Goal: Task Accomplishment & Management: Manage account settings

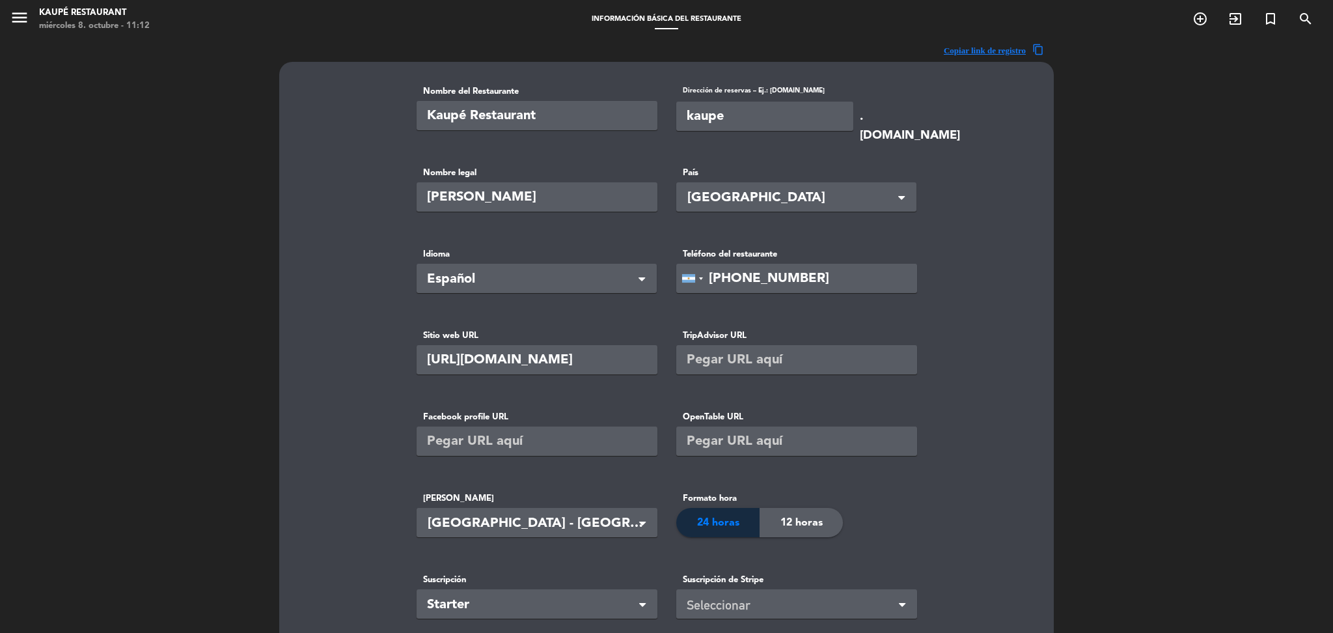
click at [16, 1] on div "menu Kaupé Restaurant miércoles 8. octubre - 11:12 Información básica del resta…" at bounding box center [666, 19] width 1333 height 39
click at [18, 11] on icon "menu" at bounding box center [20, 18] width 20 height 20
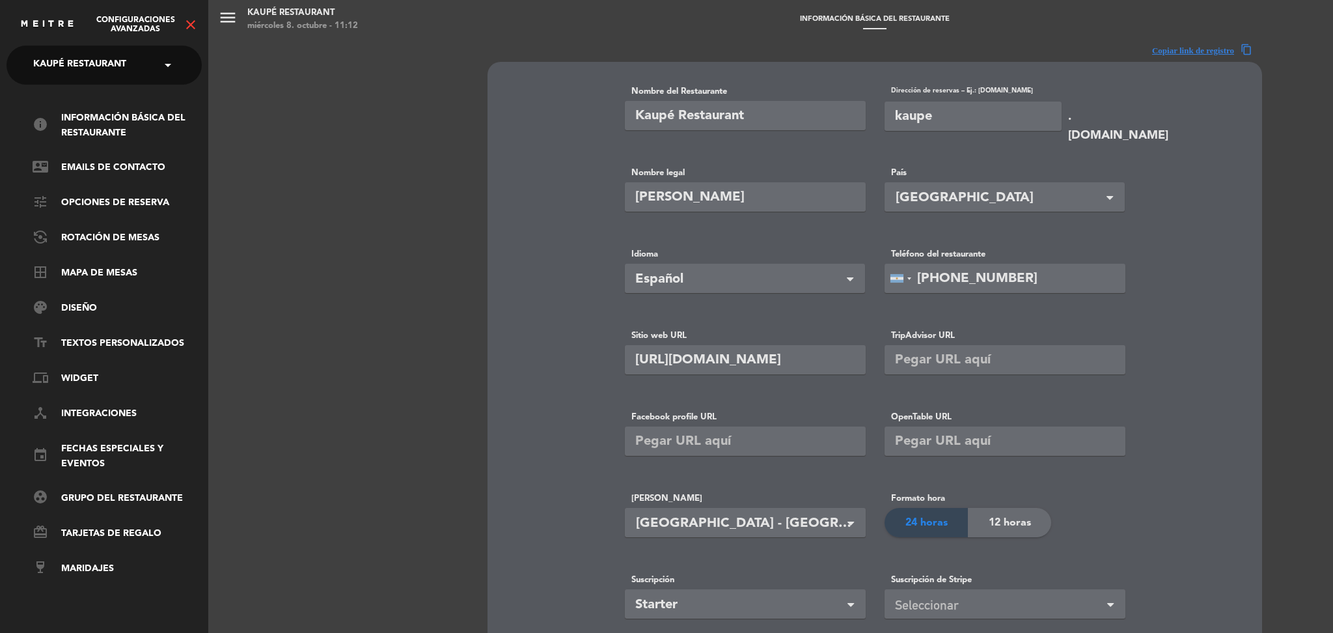
click at [109, 72] on span "Kaupé Restaurant" at bounding box center [79, 64] width 93 height 27
type input "el [PERSON_NAME]"
click at [90, 96] on div "El Roble" at bounding box center [104, 100] width 194 height 20
type input "El Roble"
type input "elroble"
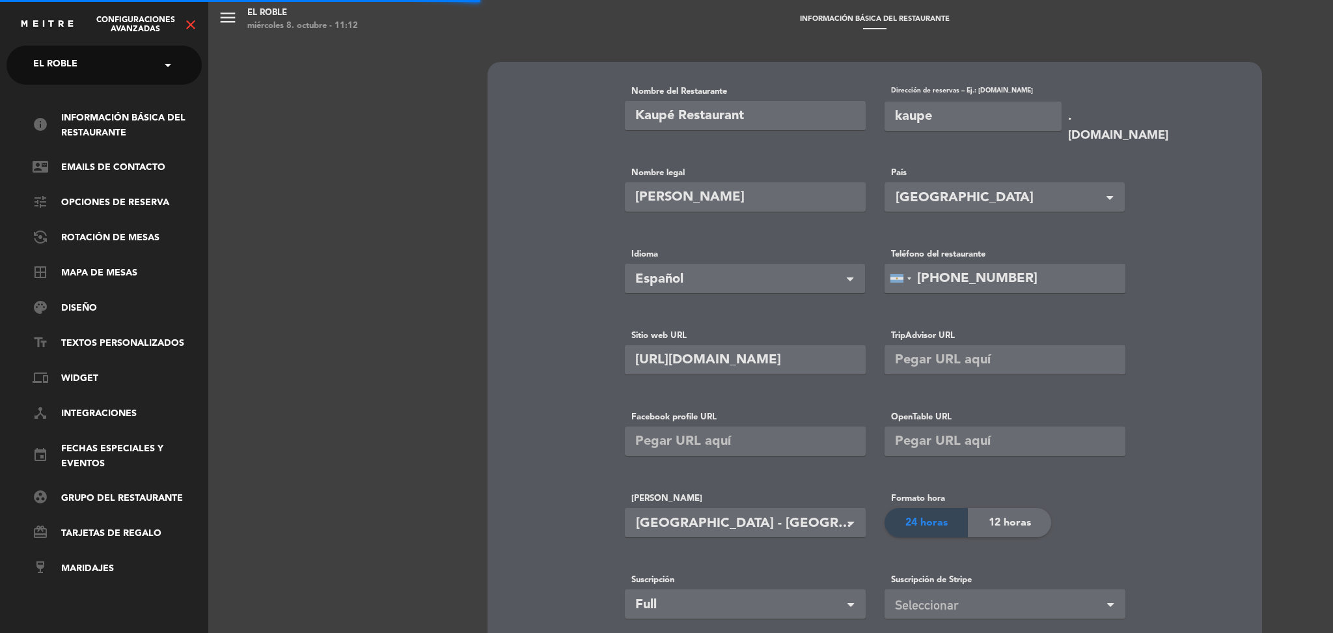
type input "[URL][DOMAIN_NAME]"
type input "23174809"
type input "ARS"
type input "[PHONE_NUMBER]"
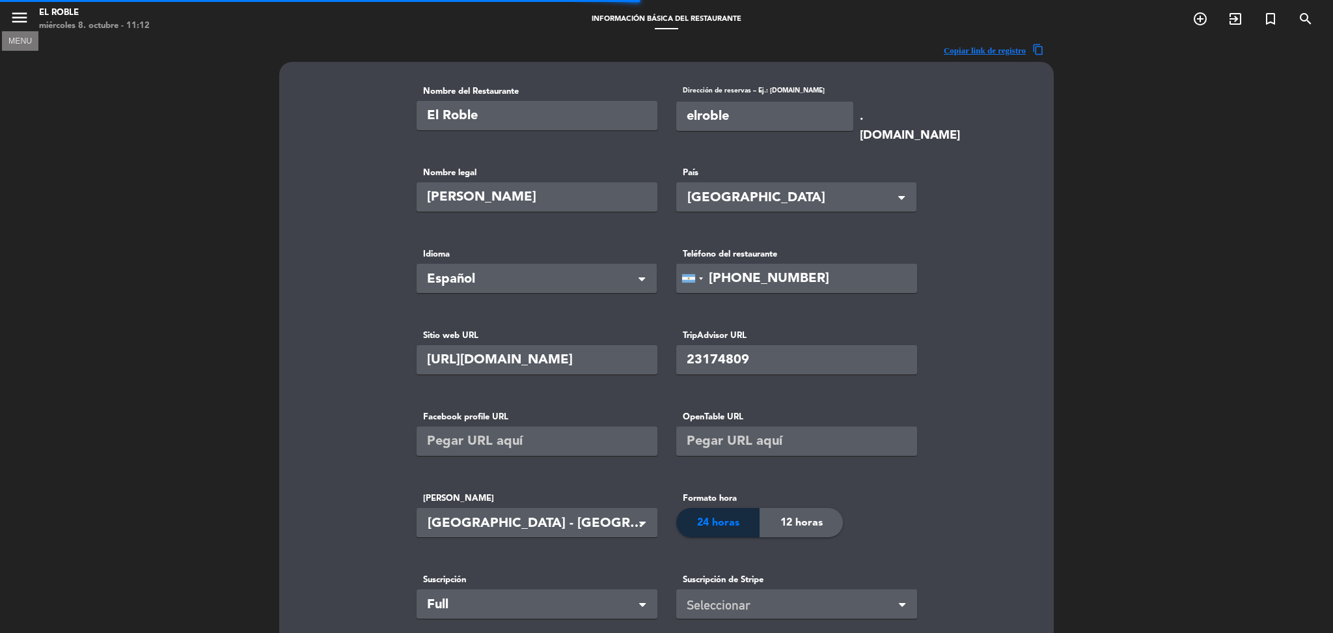
type input "ERWC S.A.S."
type input "85700"
click at [14, 18] on icon "menu" at bounding box center [20, 18] width 20 height 20
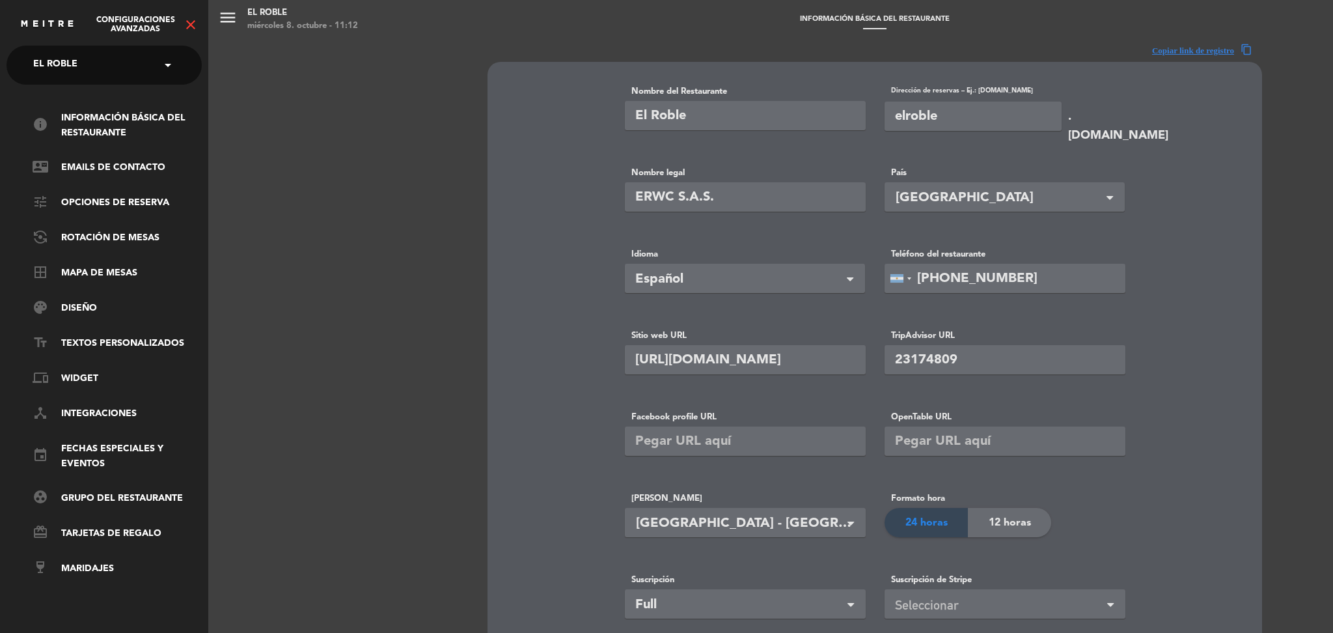
click at [195, 25] on icon "close" at bounding box center [191, 25] width 16 height 16
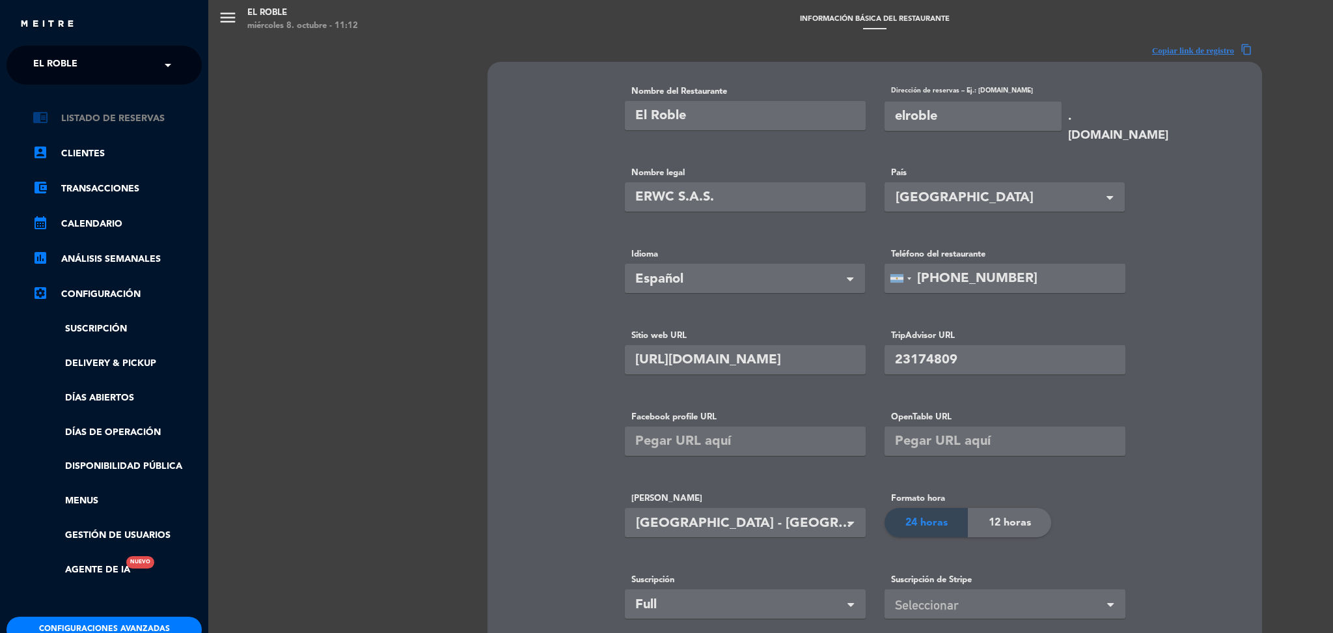
click at [130, 115] on link "chrome_reader_mode Listado de Reservas" at bounding box center [117, 119] width 169 height 16
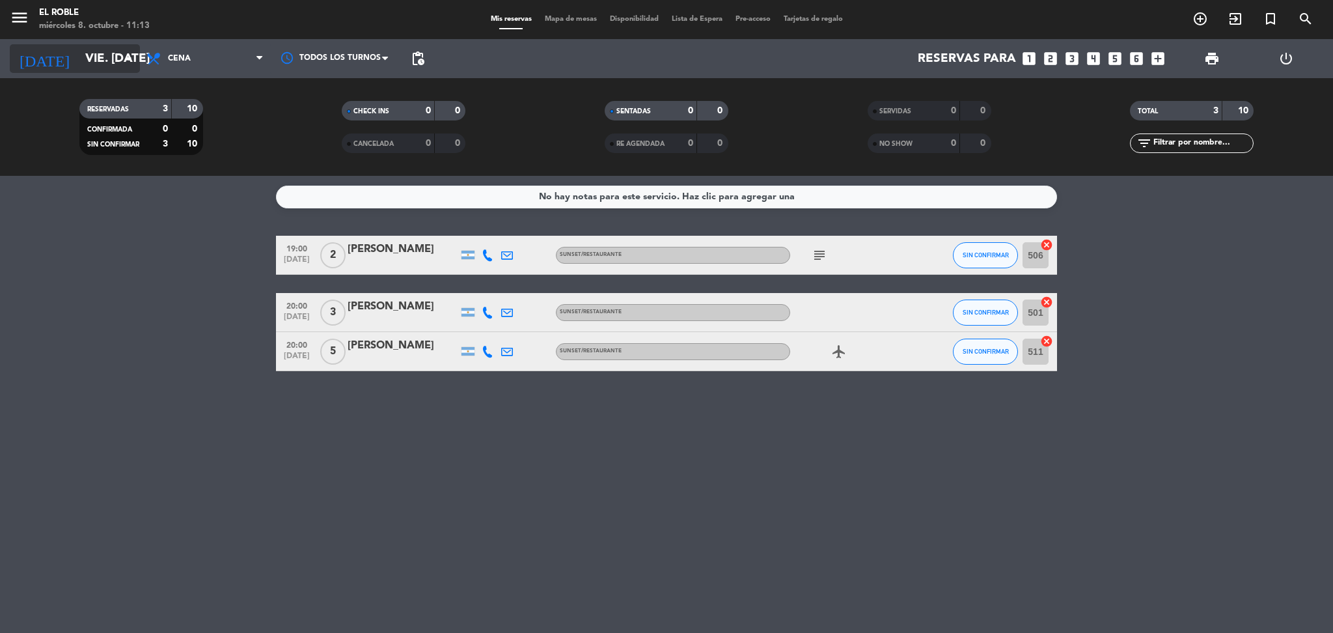
click at [122, 51] on icon "arrow_drop_down" at bounding box center [129, 59] width 16 height 16
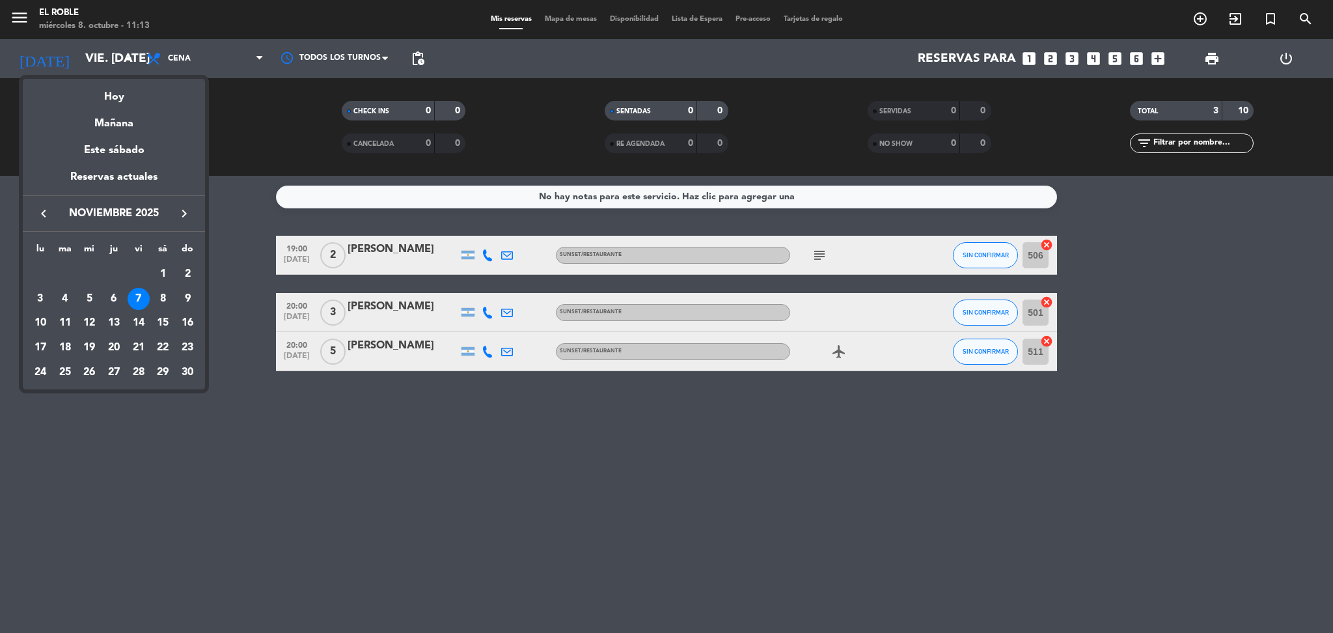
click at [44, 210] on icon "keyboard_arrow_left" at bounding box center [44, 214] width 16 height 16
click at [94, 322] on div "8" at bounding box center [89, 323] width 22 height 22
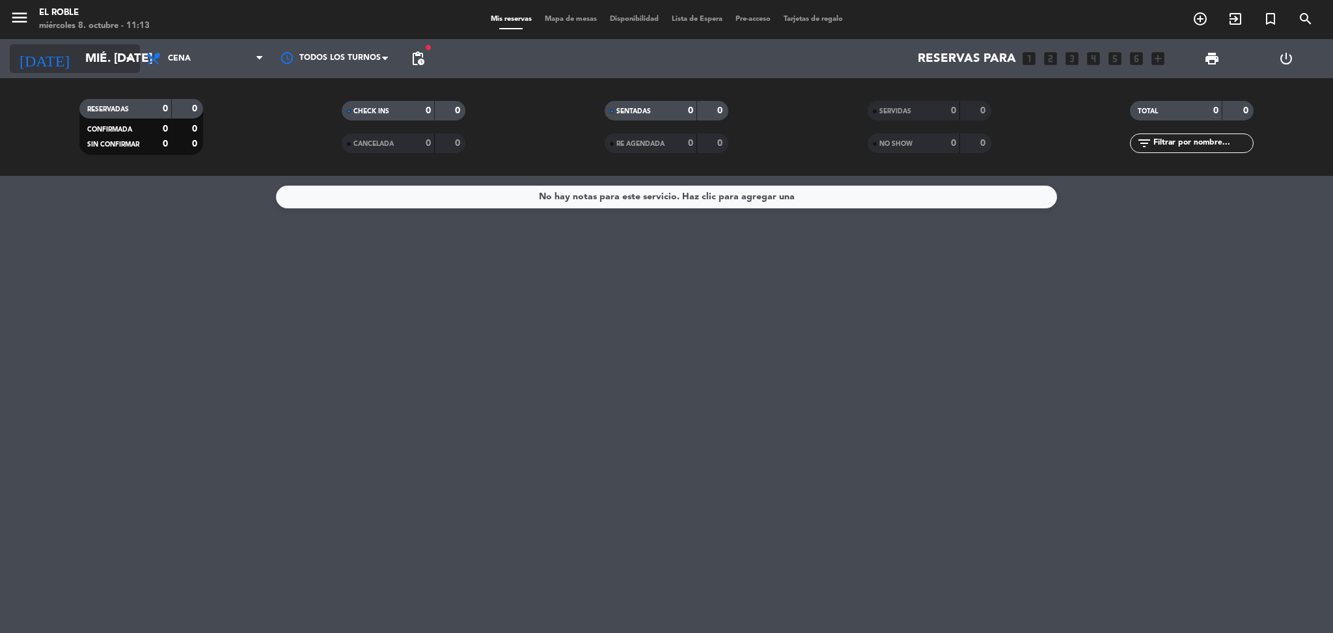
click at [85, 68] on input "mié. [DATE]" at bounding box center [157, 58] width 157 height 27
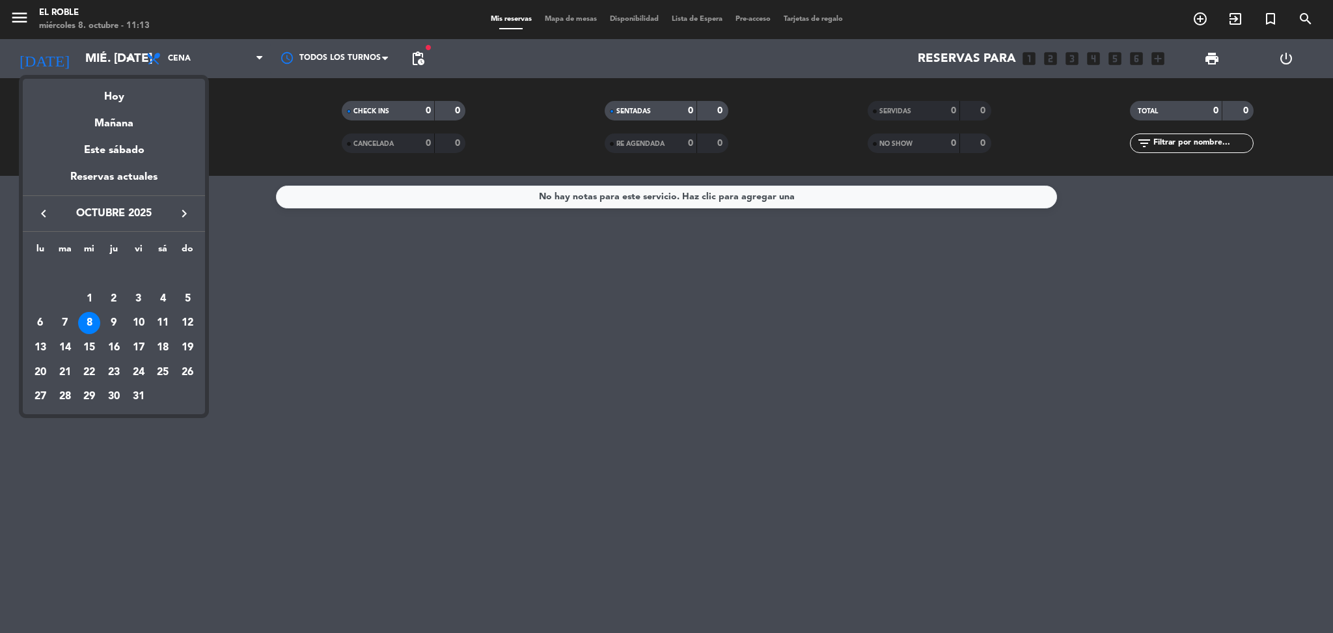
click at [421, 58] on div at bounding box center [666, 316] width 1333 height 633
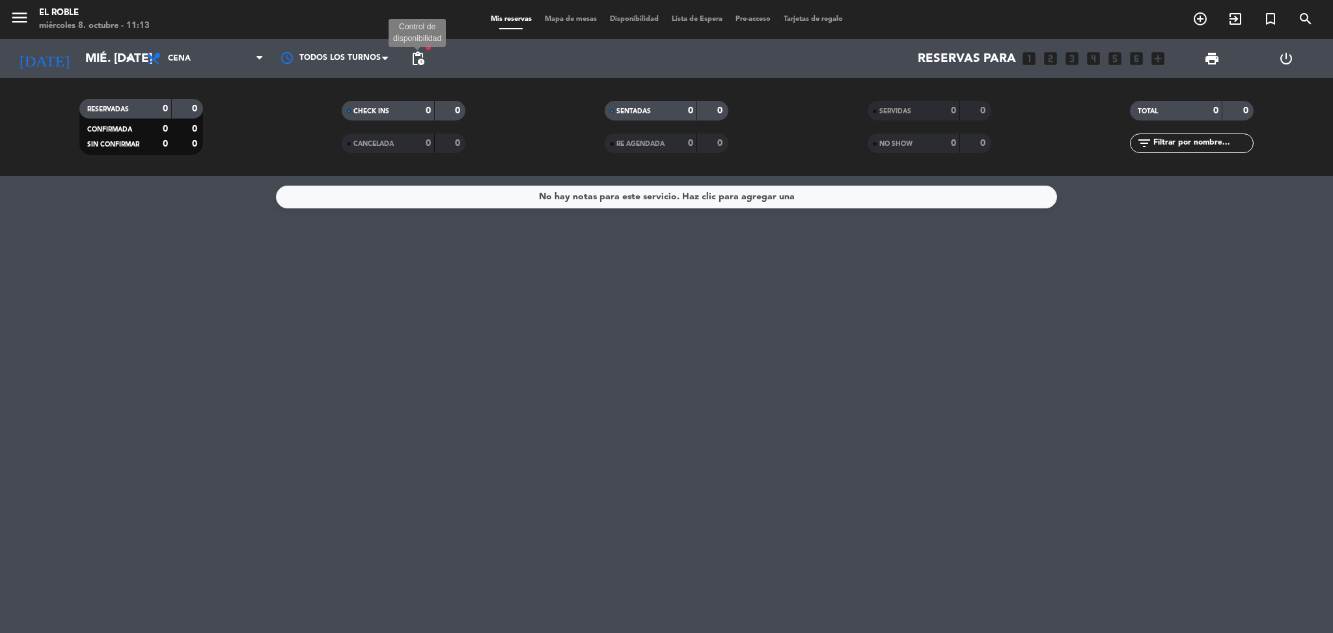
click at [421, 58] on span "pending_actions" at bounding box center [418, 59] width 16 height 16
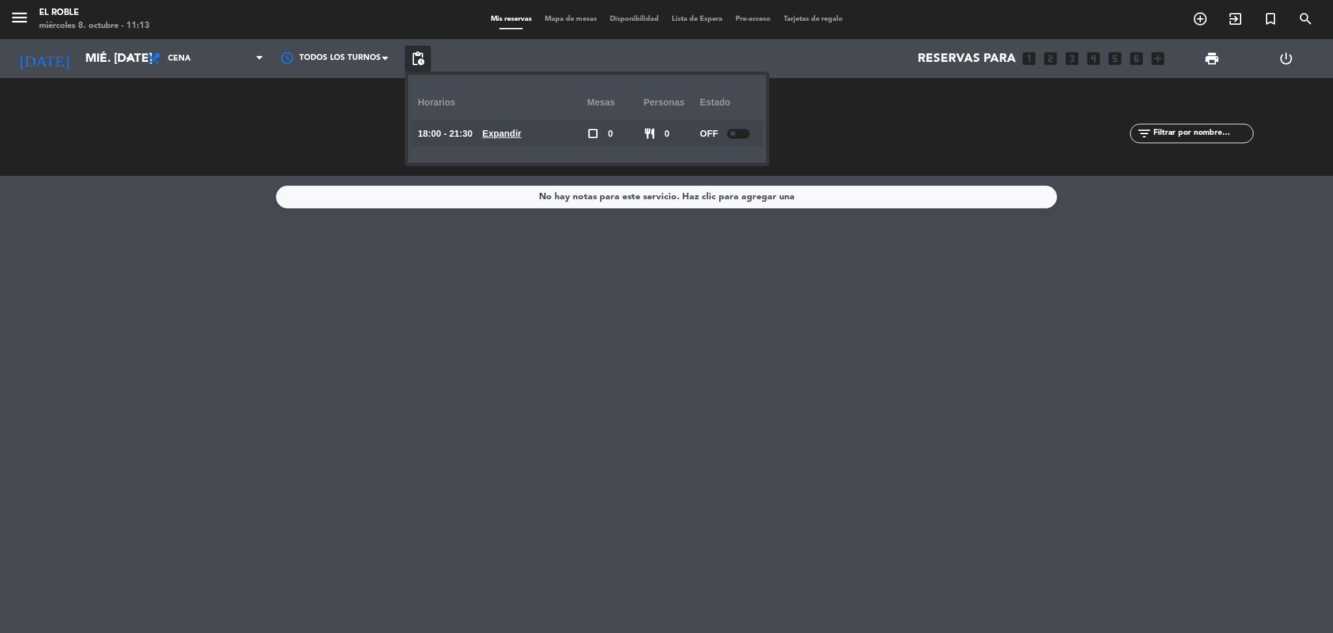
click at [234, 186] on service-notes "No hay notas para este servicio. Haz clic para agregar una" at bounding box center [666, 197] width 1333 height 23
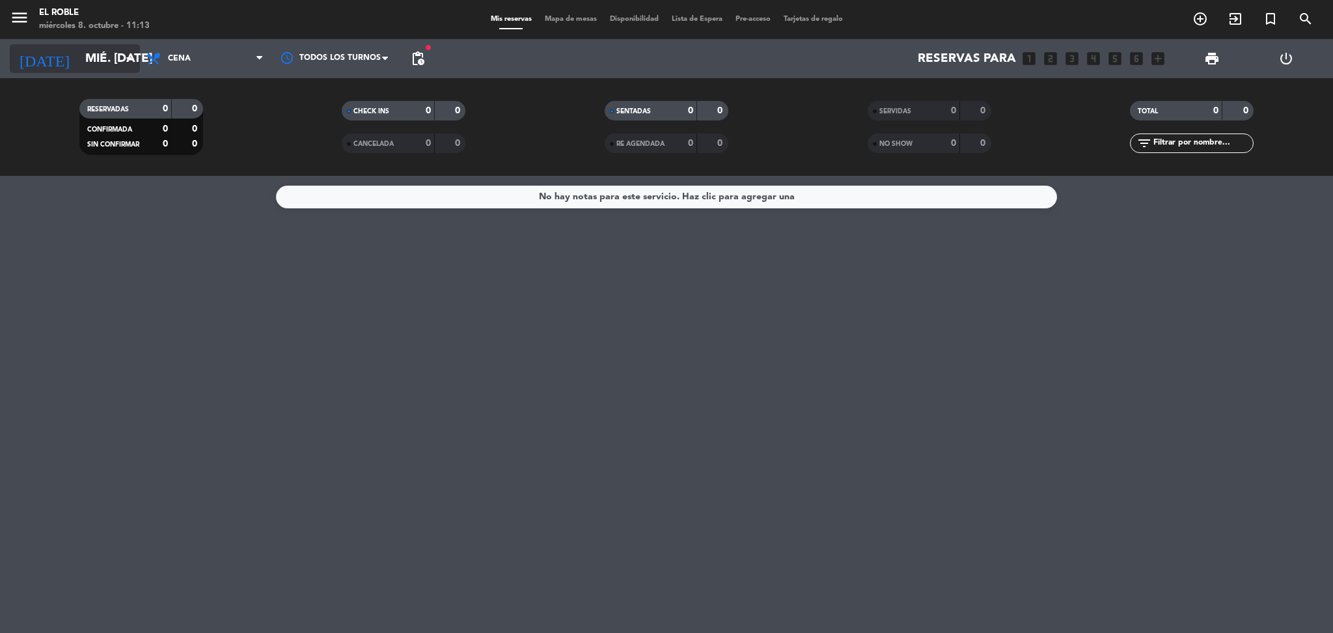
click at [126, 56] on icon "arrow_drop_down" at bounding box center [129, 59] width 16 height 16
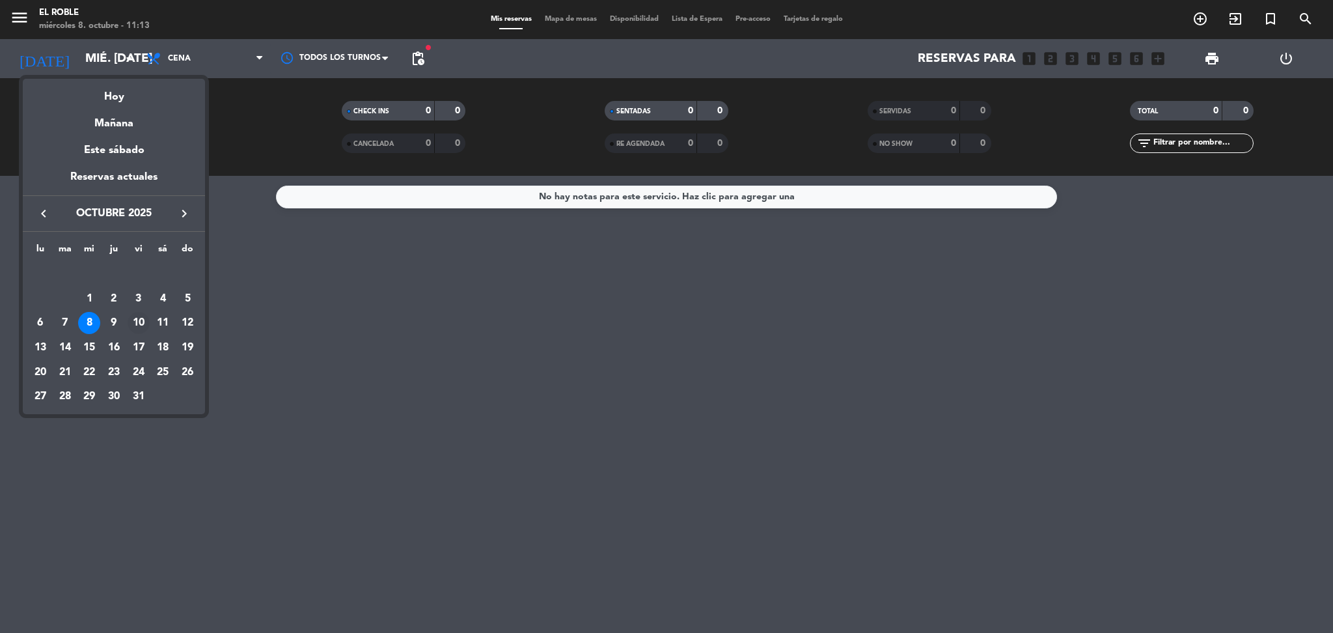
click at [139, 323] on div "10" at bounding box center [139, 323] width 22 height 22
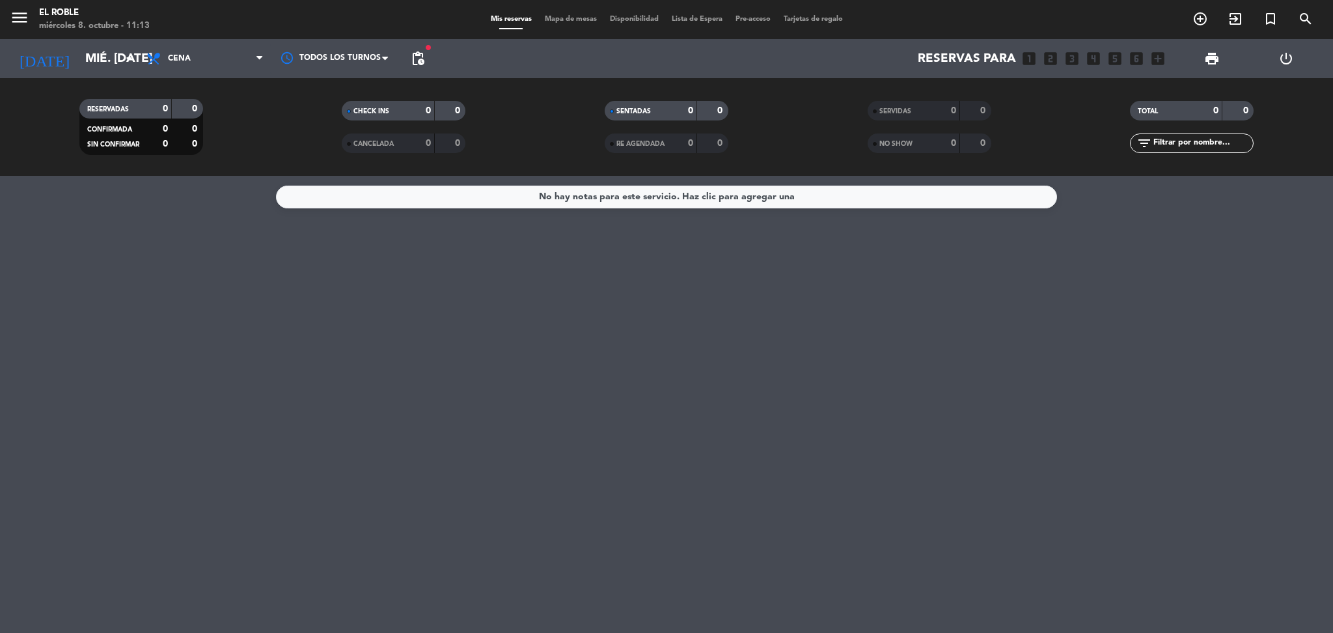
type input "vie. [DATE]"
click at [373, 141] on span "CANCELADA" at bounding box center [373, 144] width 40 height 7
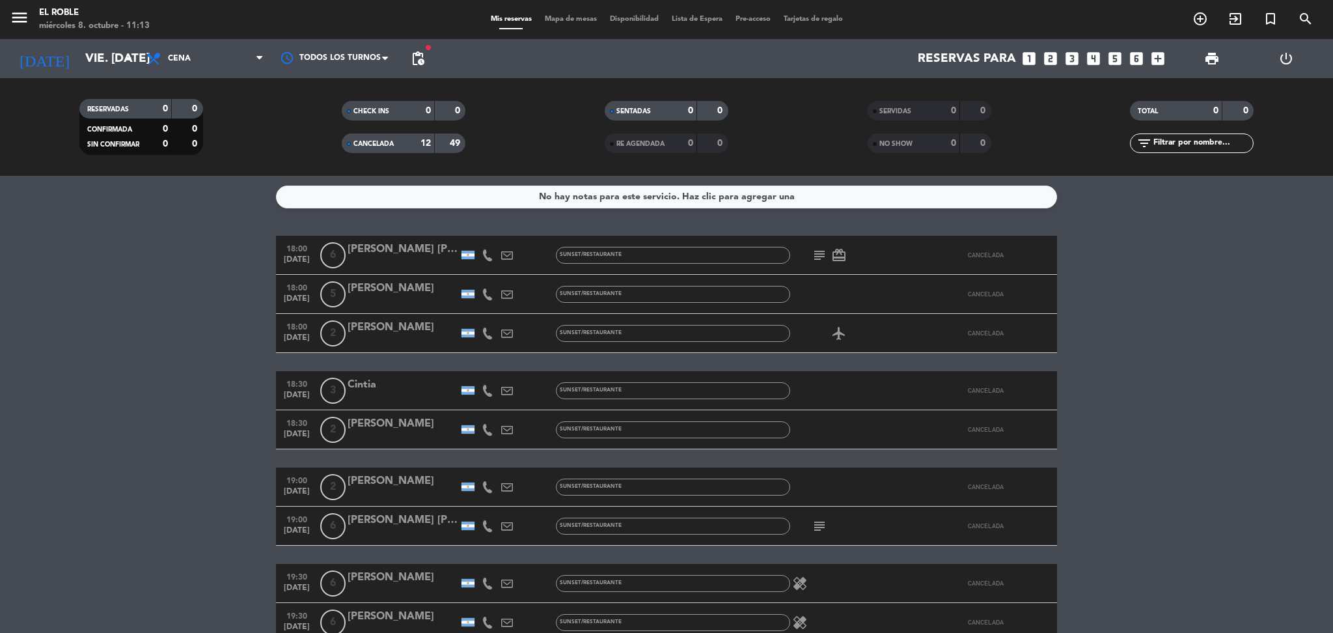
click at [299, 259] on span "[DATE]" at bounding box center [297, 262] width 33 height 15
click at [302, 288] on span "18:00" at bounding box center [297, 286] width 33 height 15
click at [302, 323] on span "18:00" at bounding box center [297, 325] width 33 height 15
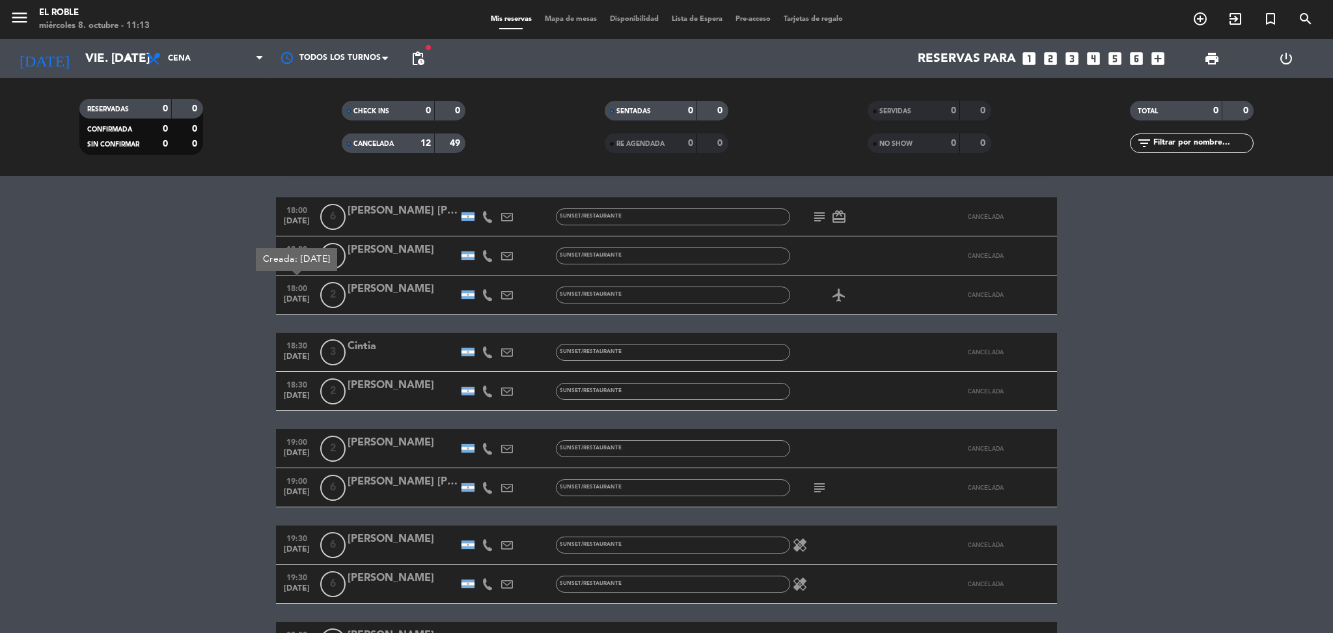
scroll to position [46, 0]
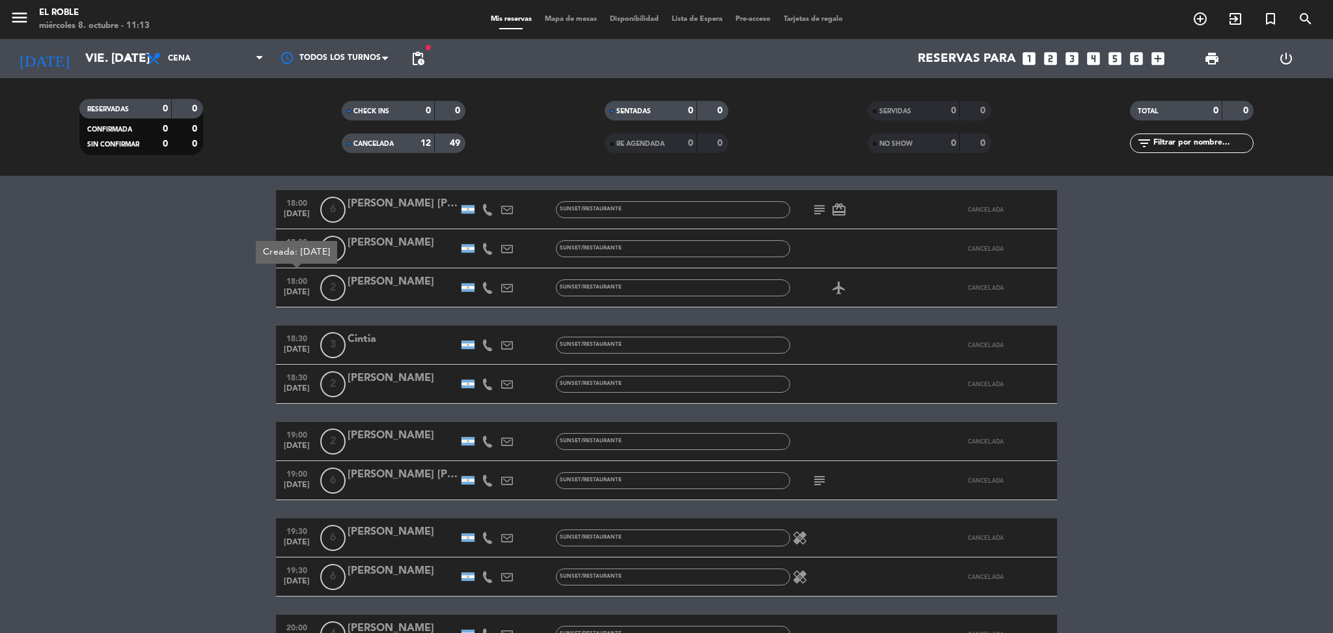
click at [302, 337] on span "18:30" at bounding box center [297, 337] width 33 height 15
click at [302, 393] on span "[DATE]" at bounding box center [297, 391] width 33 height 15
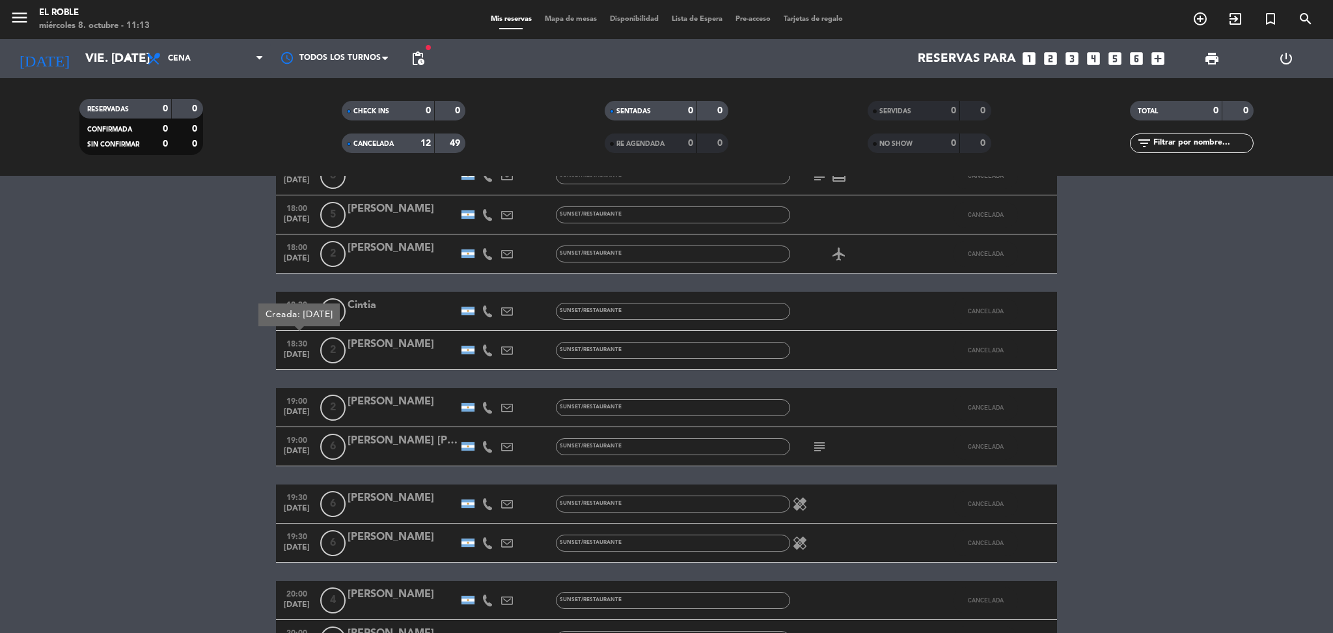
scroll to position [83, 0]
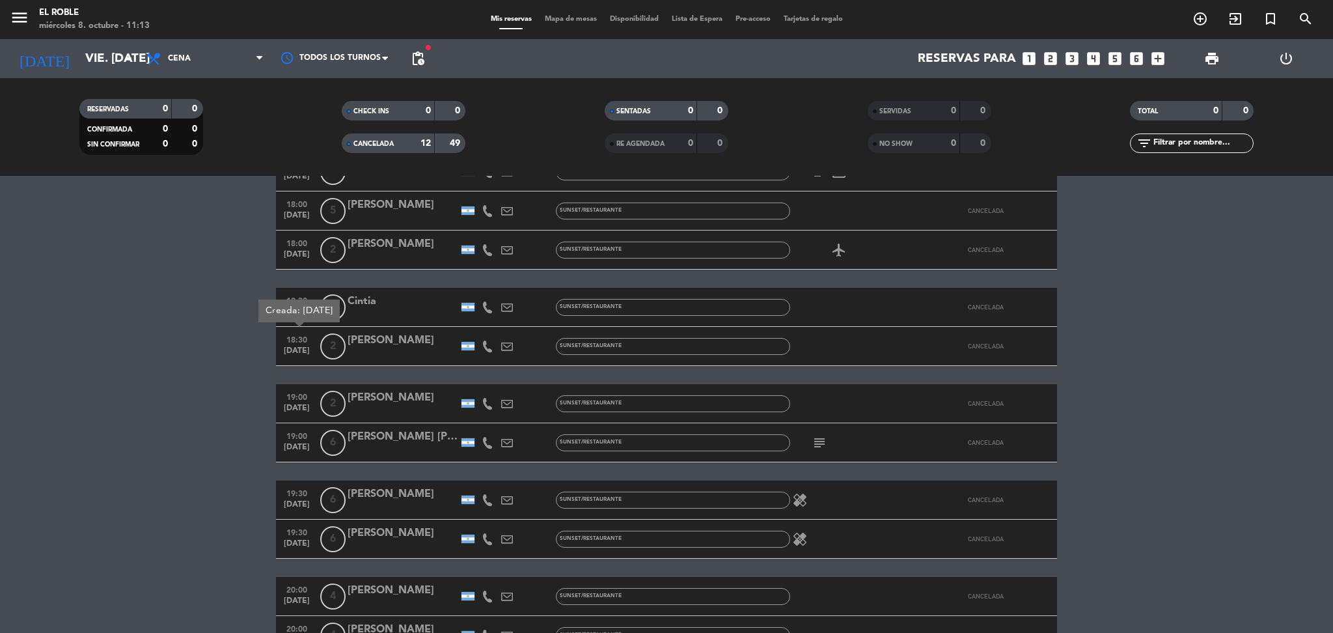
click at [297, 404] on span "[DATE]" at bounding box center [297, 411] width 33 height 15
click at [305, 444] on span "[DATE]" at bounding box center [297, 450] width 33 height 15
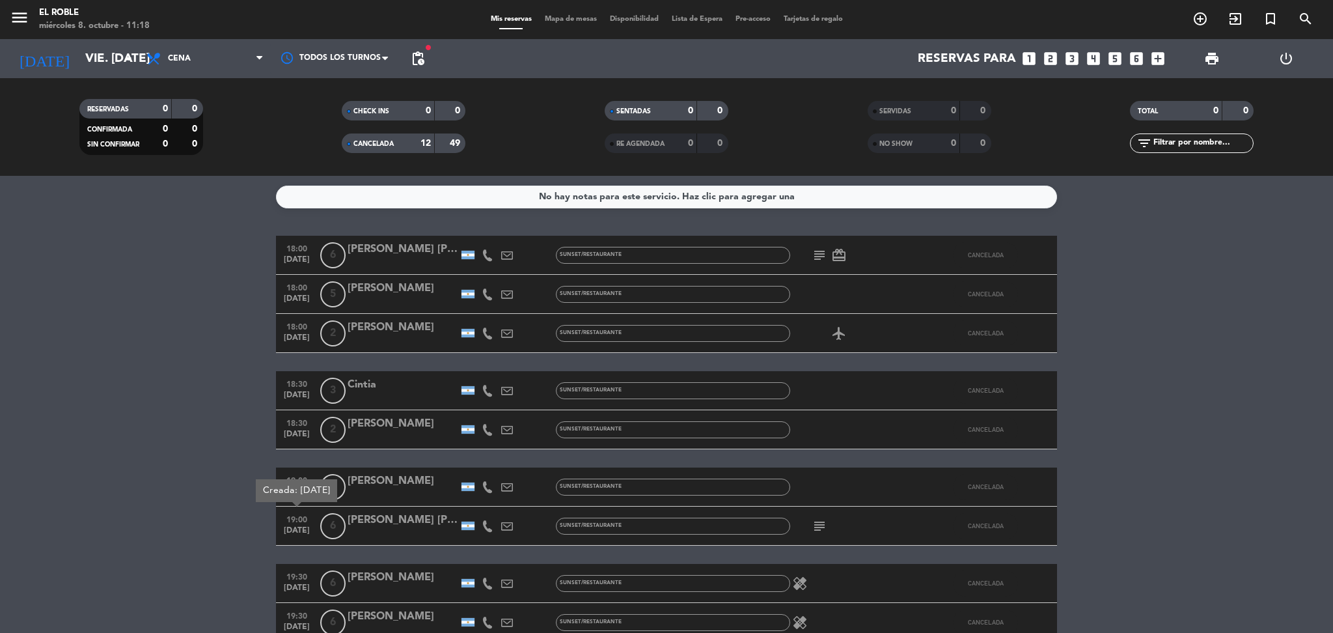
scroll to position [1, 0]
click at [424, 50] on span "fiber_manual_record" at bounding box center [428, 48] width 8 height 8
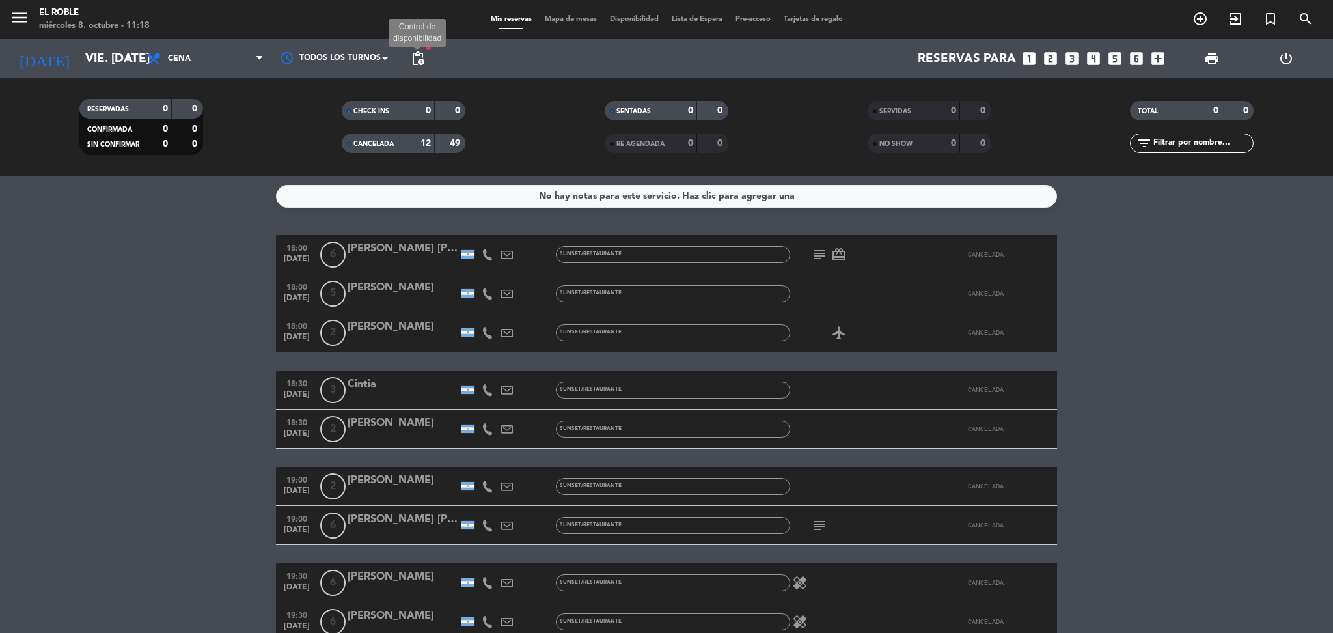
click at [424, 53] on span "pending_actions" at bounding box center [418, 59] width 16 height 16
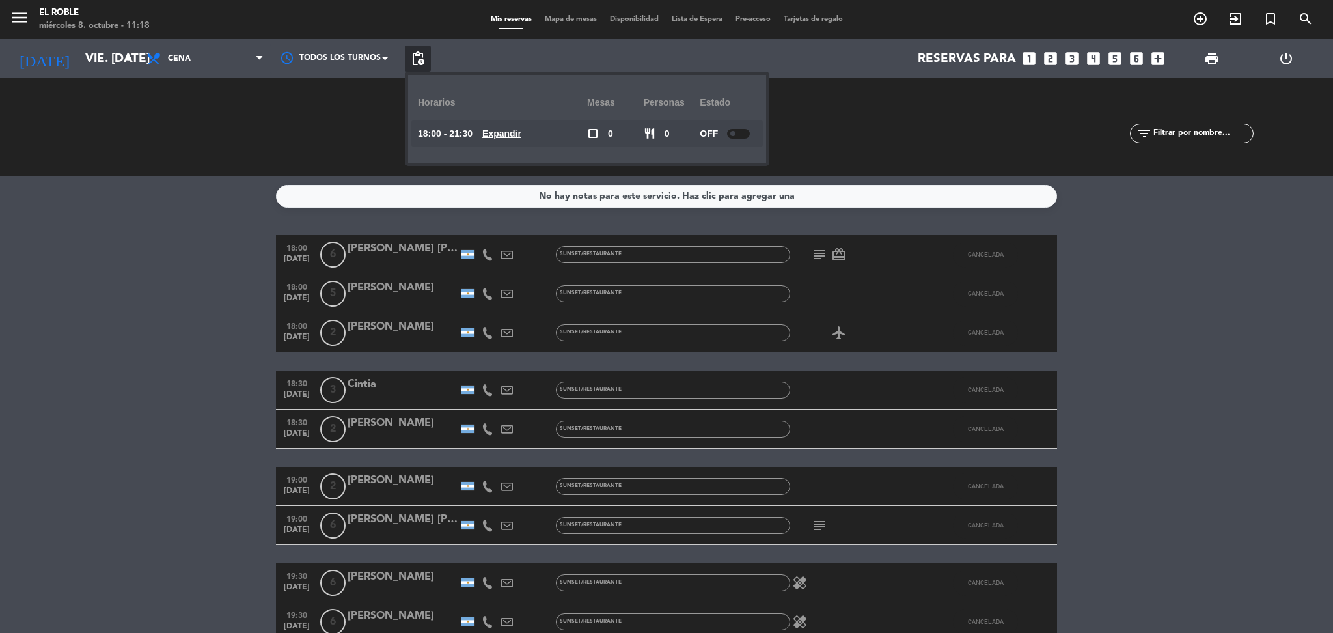
click at [180, 262] on bookings-row "18:00 [DATE] 6 [PERSON_NAME] [PERSON_NAME] Sunset/Restaurante subject card_gift…" at bounding box center [666, 515] width 1333 height 560
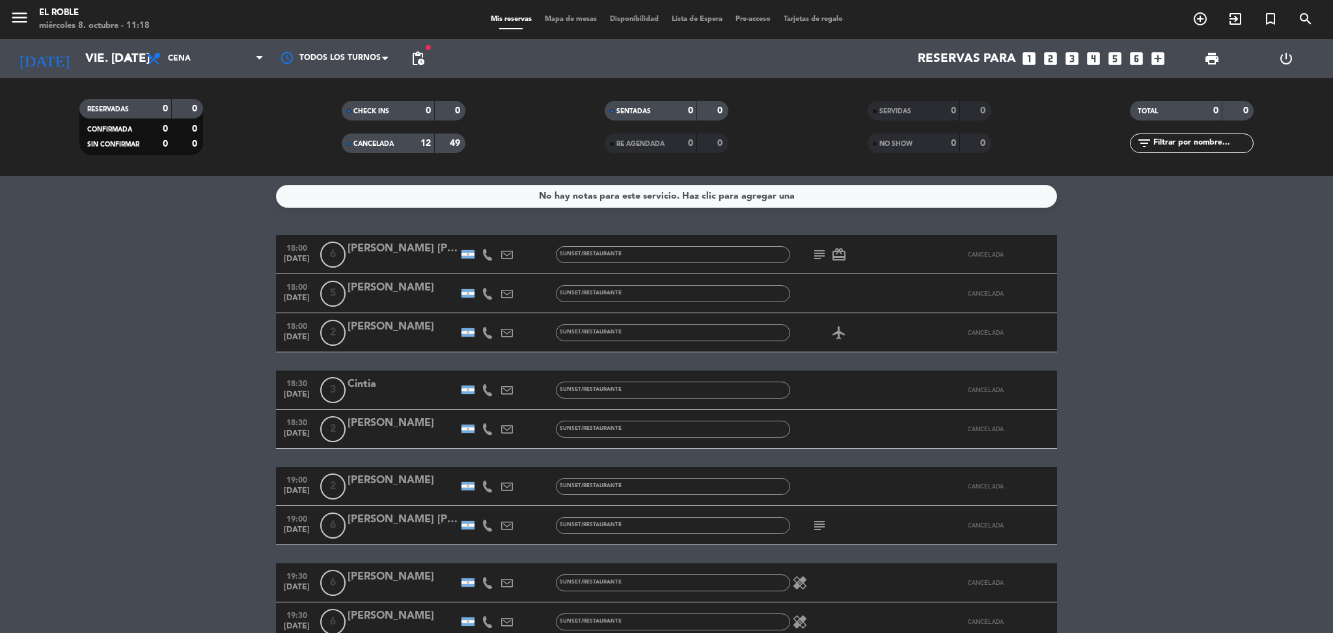
click at [299, 258] on span "[DATE]" at bounding box center [297, 261] width 33 height 15
click at [296, 291] on span "18:00" at bounding box center [297, 286] width 33 height 15
click at [301, 247] on div "Creada: [DATE]" at bounding box center [298, 258] width 81 height 23
click at [301, 246] on span "18:00" at bounding box center [297, 247] width 33 height 15
click at [301, 298] on span "[DATE]" at bounding box center [297, 301] width 33 height 15
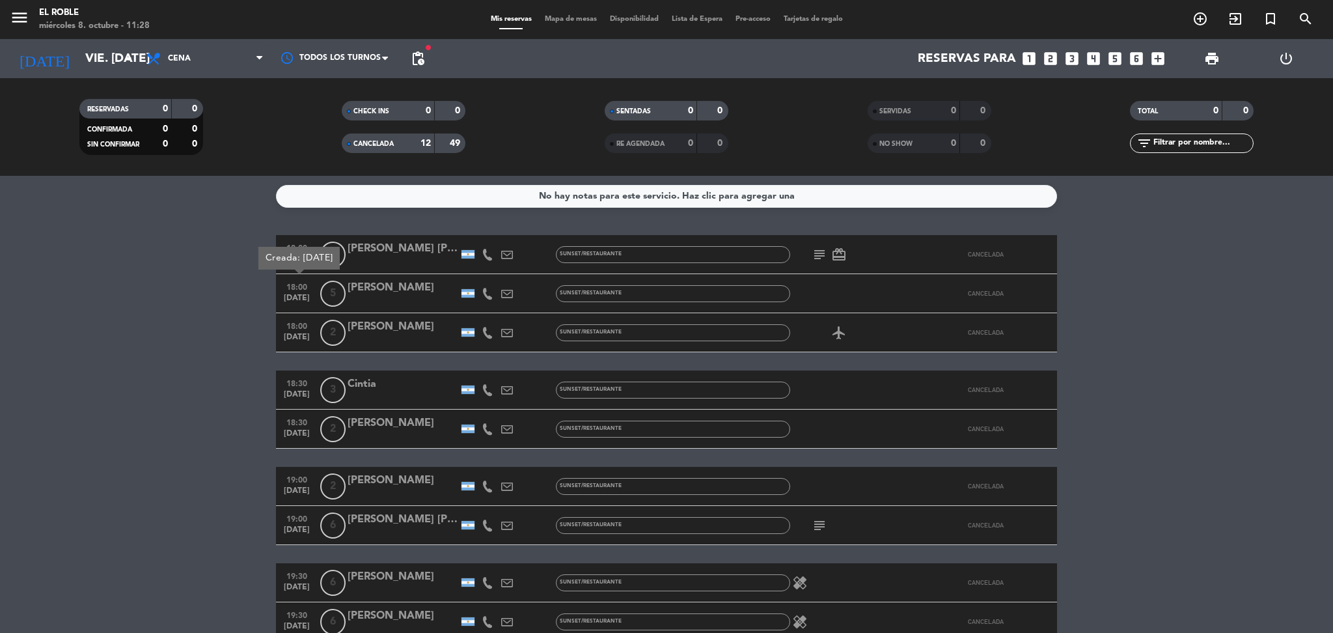
click at [294, 337] on span "[DATE]" at bounding box center [297, 340] width 33 height 15
click at [301, 383] on span "18:30" at bounding box center [297, 382] width 33 height 15
click at [297, 419] on span "18:30" at bounding box center [297, 421] width 33 height 15
click at [296, 483] on span "19:00" at bounding box center [297, 478] width 33 height 15
click at [295, 512] on span "19:00" at bounding box center [297, 517] width 33 height 15
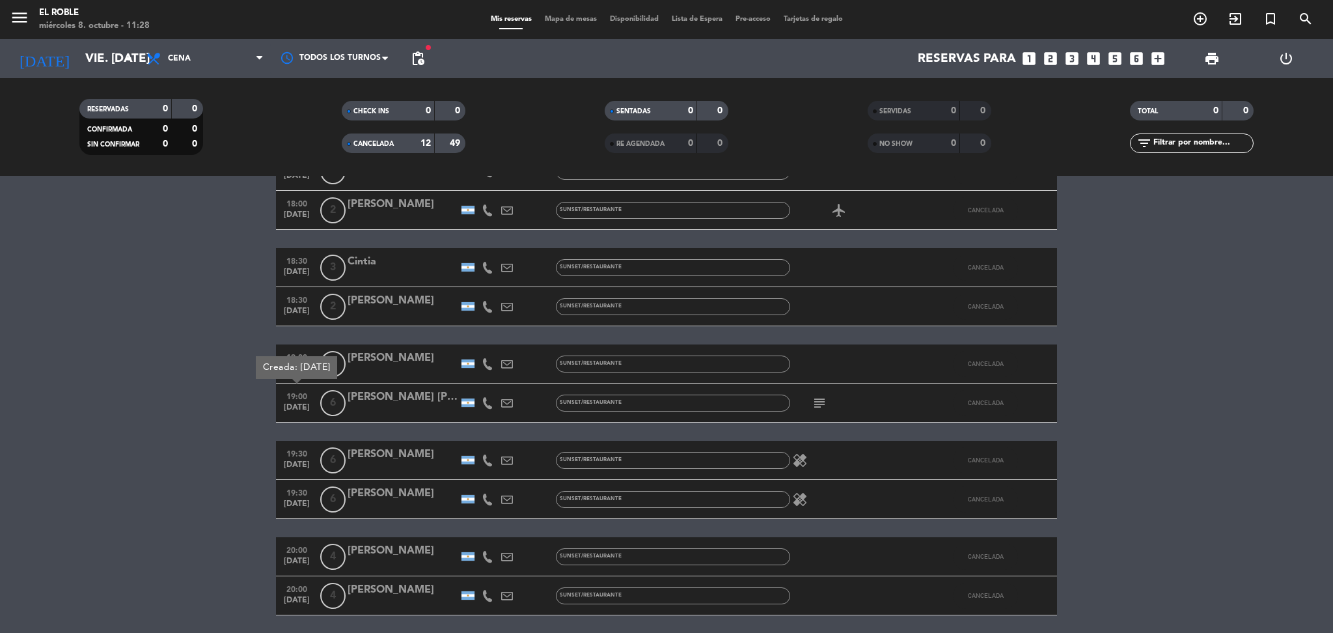
scroll to position [126, 0]
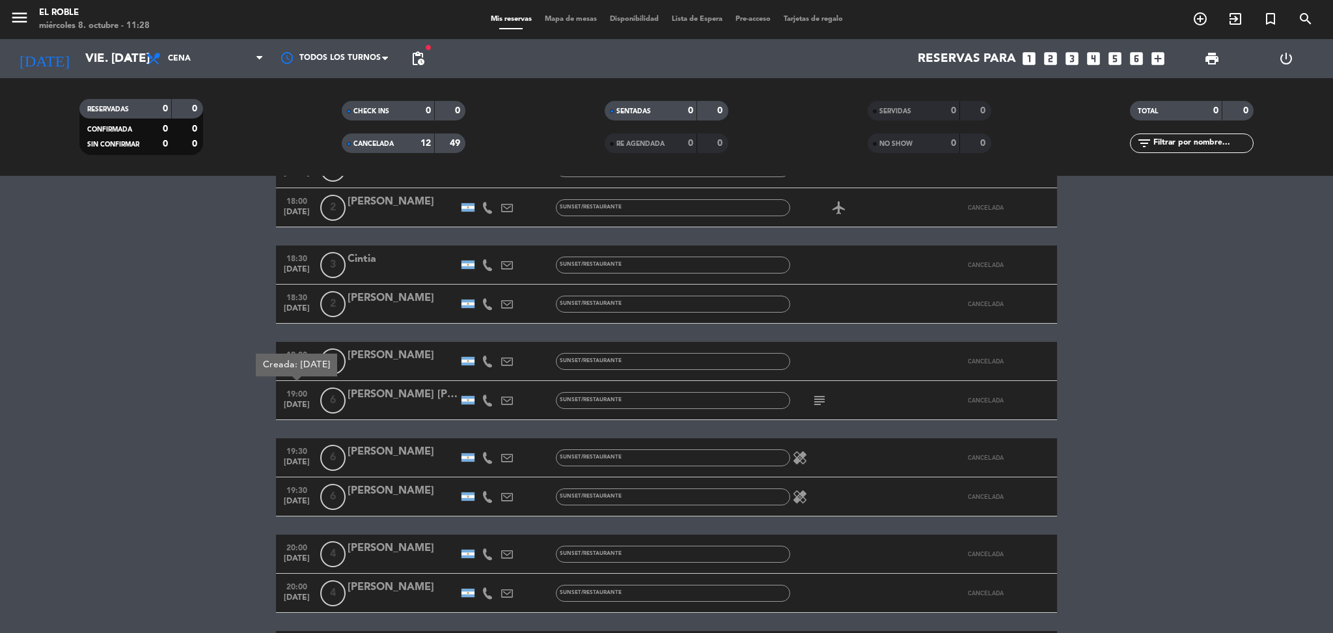
click at [295, 447] on span "19:30" at bounding box center [297, 450] width 33 height 15
click at [298, 482] on span "19:30" at bounding box center [297, 489] width 33 height 15
click at [296, 547] on span "20:00" at bounding box center [297, 546] width 33 height 15
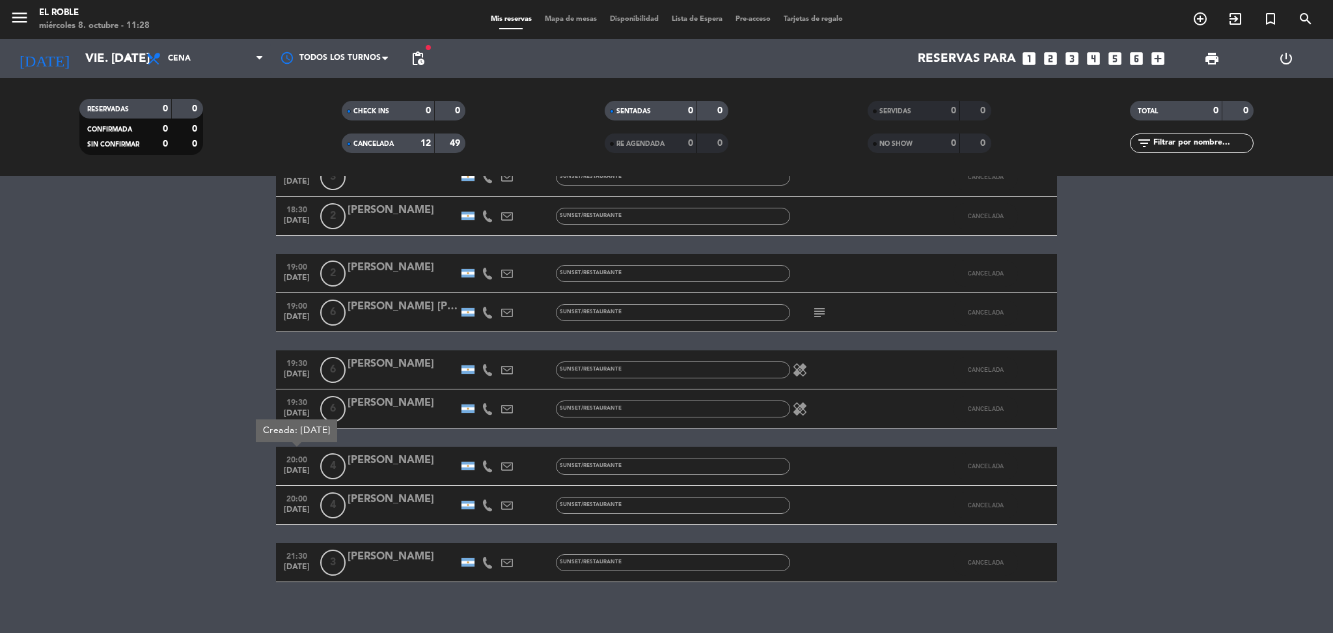
scroll to position [227, 0]
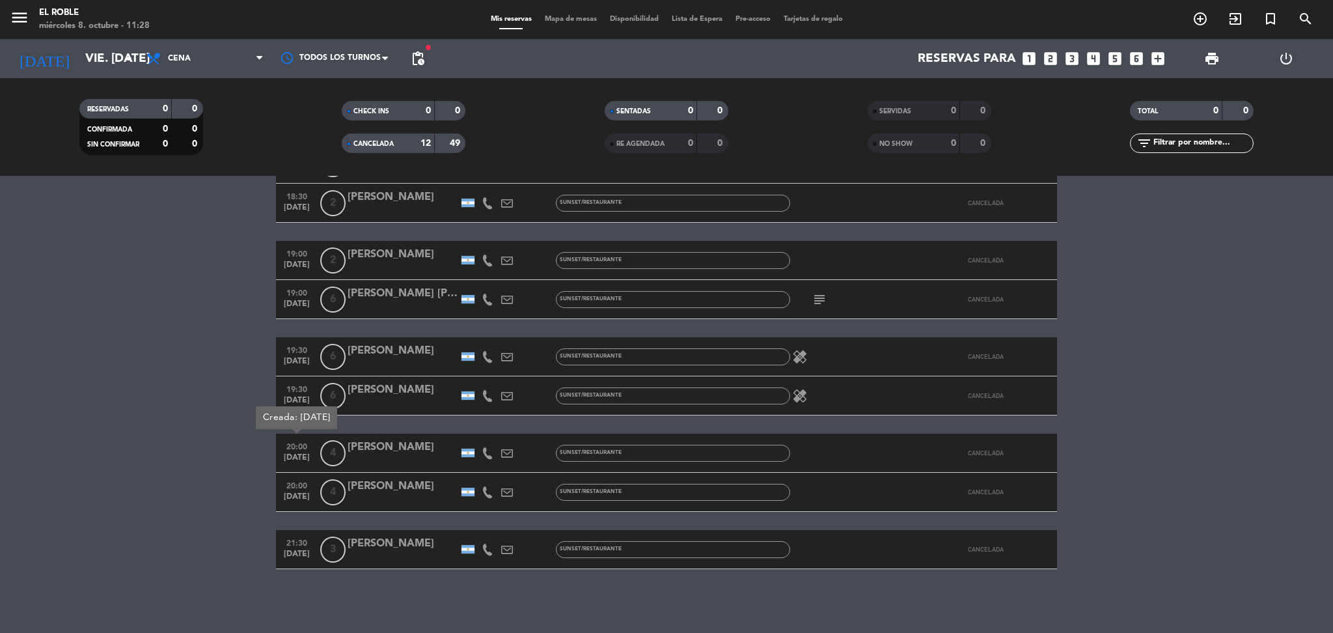
click at [303, 494] on span "[DATE]" at bounding box center [297, 499] width 33 height 15
click at [298, 536] on span "21:30" at bounding box center [297, 541] width 33 height 15
